Goal: Information Seeking & Learning: Learn about a topic

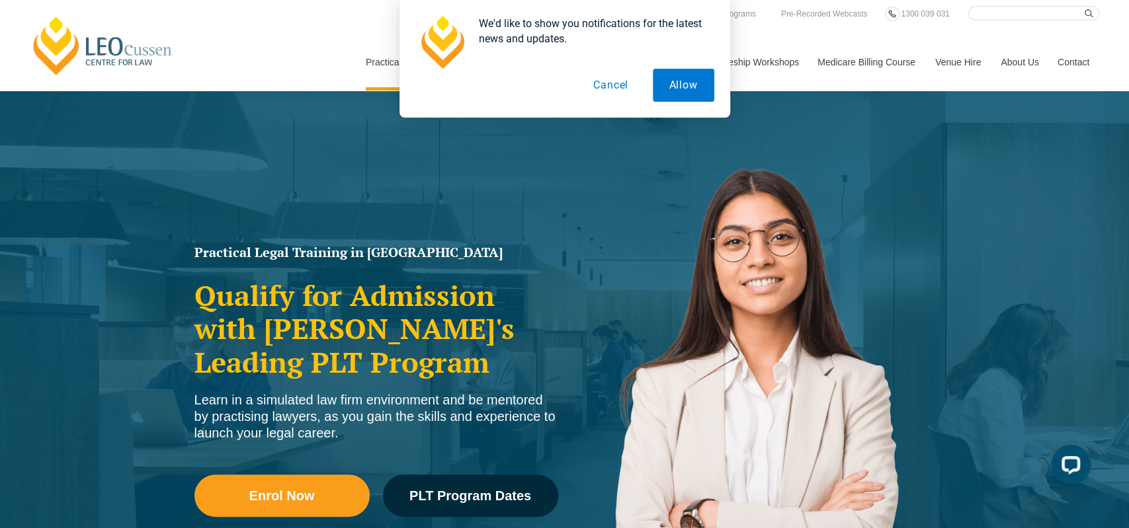
drag, startPoint x: 388, startPoint y: 164, endPoint x: 491, endPoint y: 165, distance: 102.5
click at [476, 166] on div "Practical Legal Training in [GEOGRAPHIC_DATA] Qualify for Admission with [PERSO…" at bounding box center [564, 382] width 1129 height 582
click at [622, 82] on button "Cancel" at bounding box center [611, 85] width 68 height 33
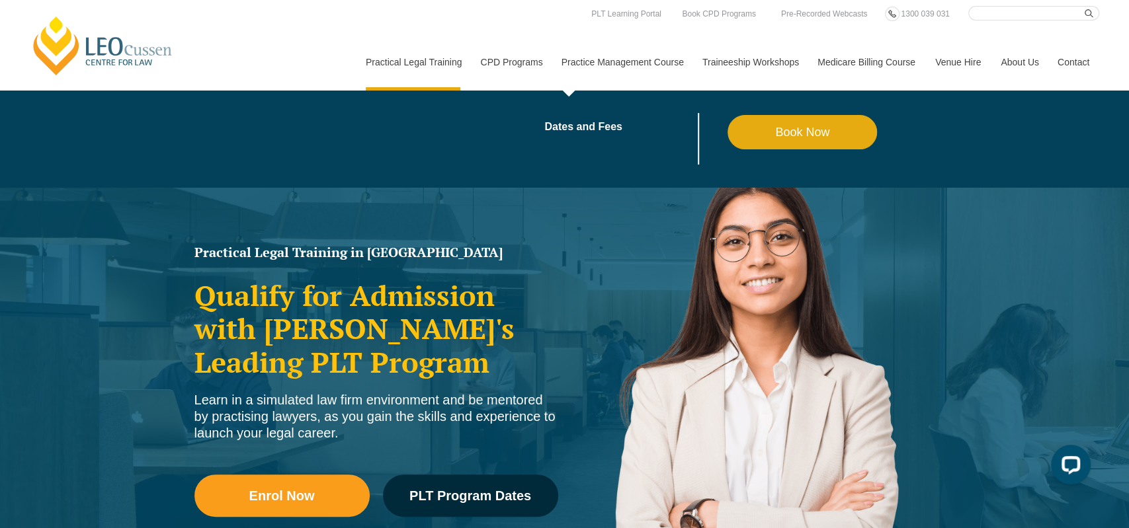
click at [661, 66] on link "Practice Management Course" at bounding box center [622, 62] width 141 height 57
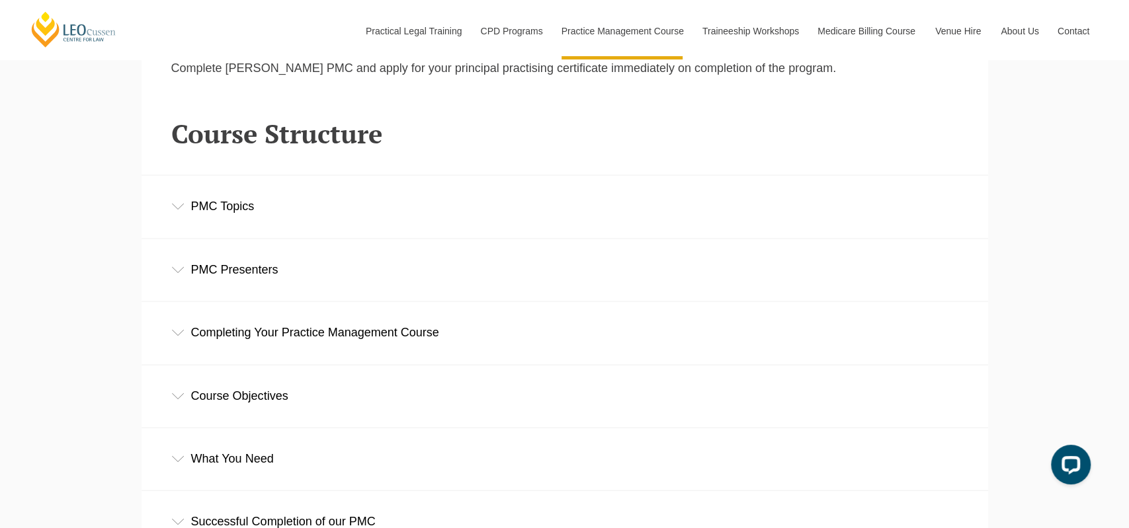
scroll to position [1803, 0]
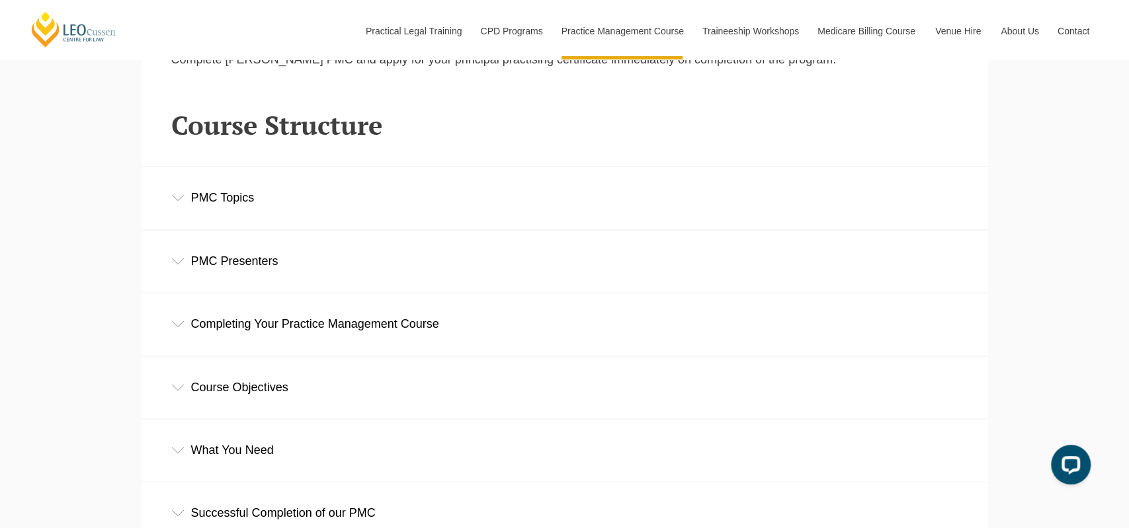
click at [229, 202] on div "PMC Topics" at bounding box center [565, 198] width 847 height 62
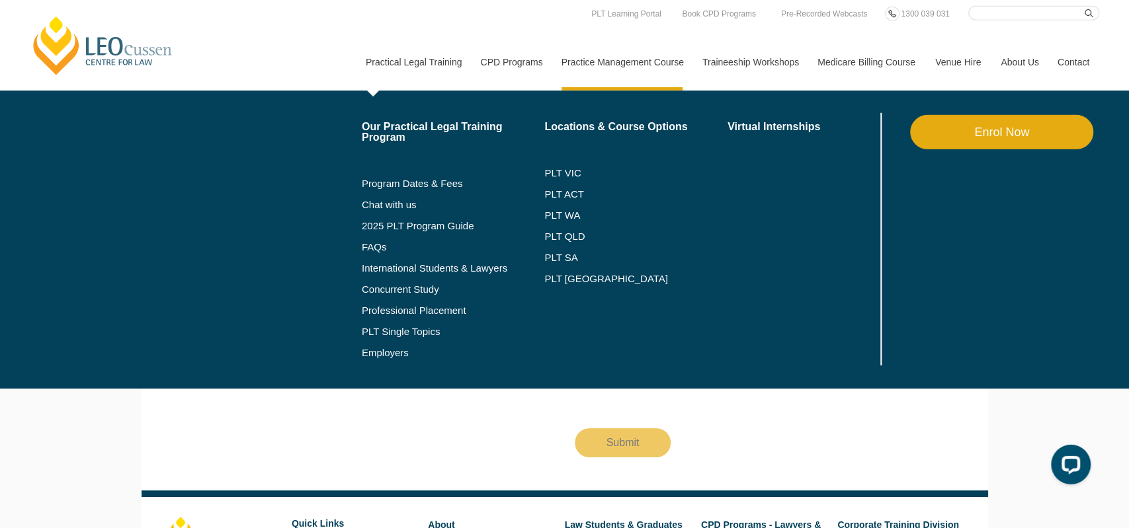
scroll to position [3221, 0]
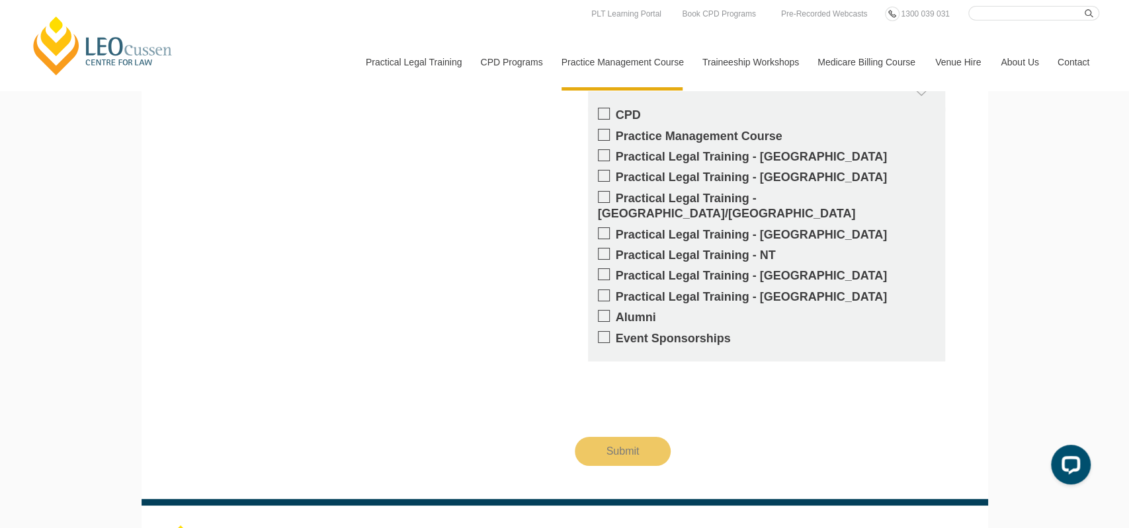
click at [440, 442] on div "Get updates on your specific areas of interest whether it be CPD, PLT, our Prac…" at bounding box center [564, 189] width 807 height 556
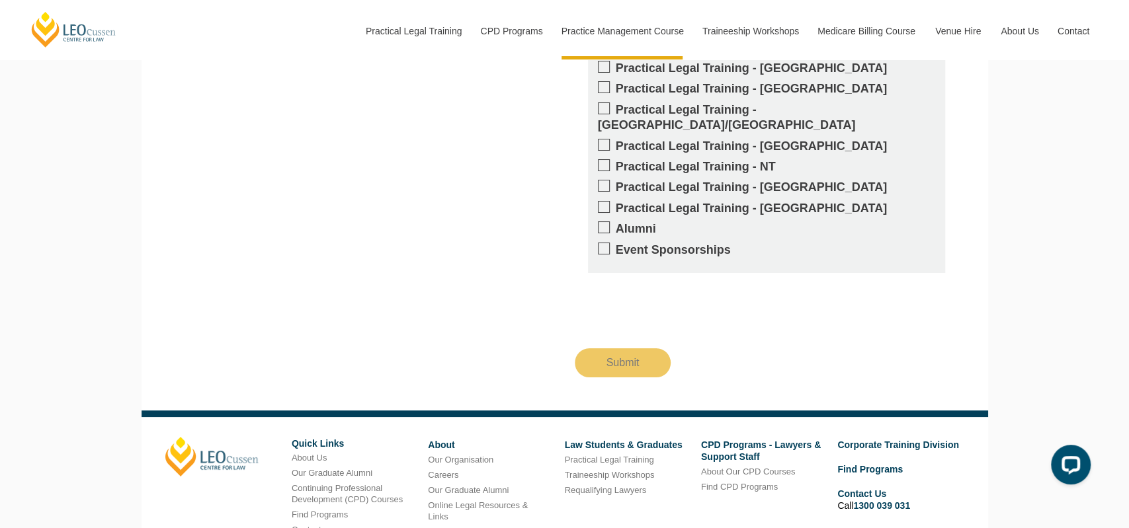
scroll to position [3427, 0]
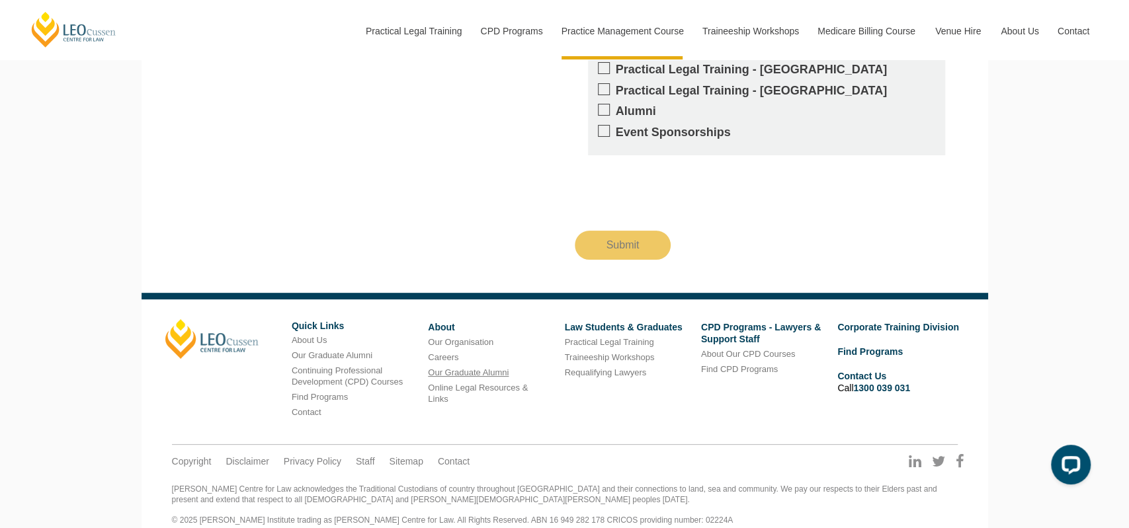
click at [435, 368] on link "Our Graduate Alumni" at bounding box center [468, 373] width 81 height 10
